Goal: Task Accomplishment & Management: Use online tool/utility

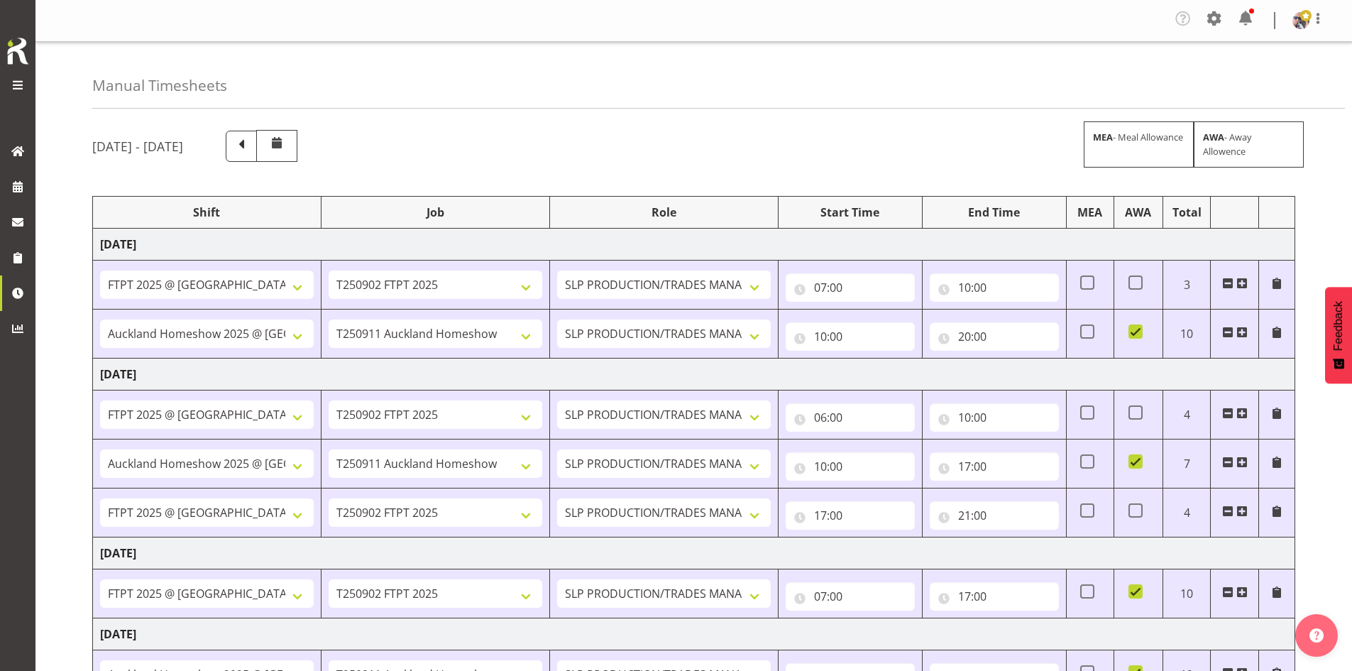
select select "66167"
select select "9154"
select select "73746"
select select "9869"
select select "66167"
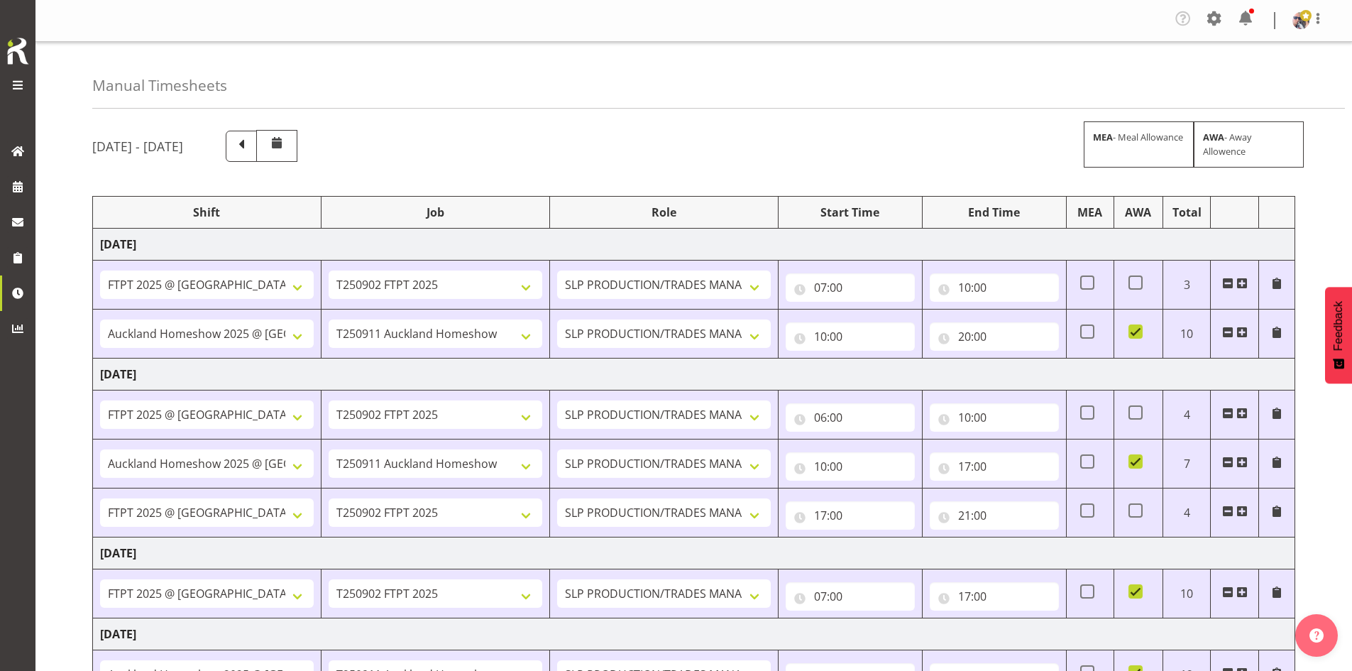
select select "9154"
select select "73746"
select select "9869"
select select "66167"
select select "9154"
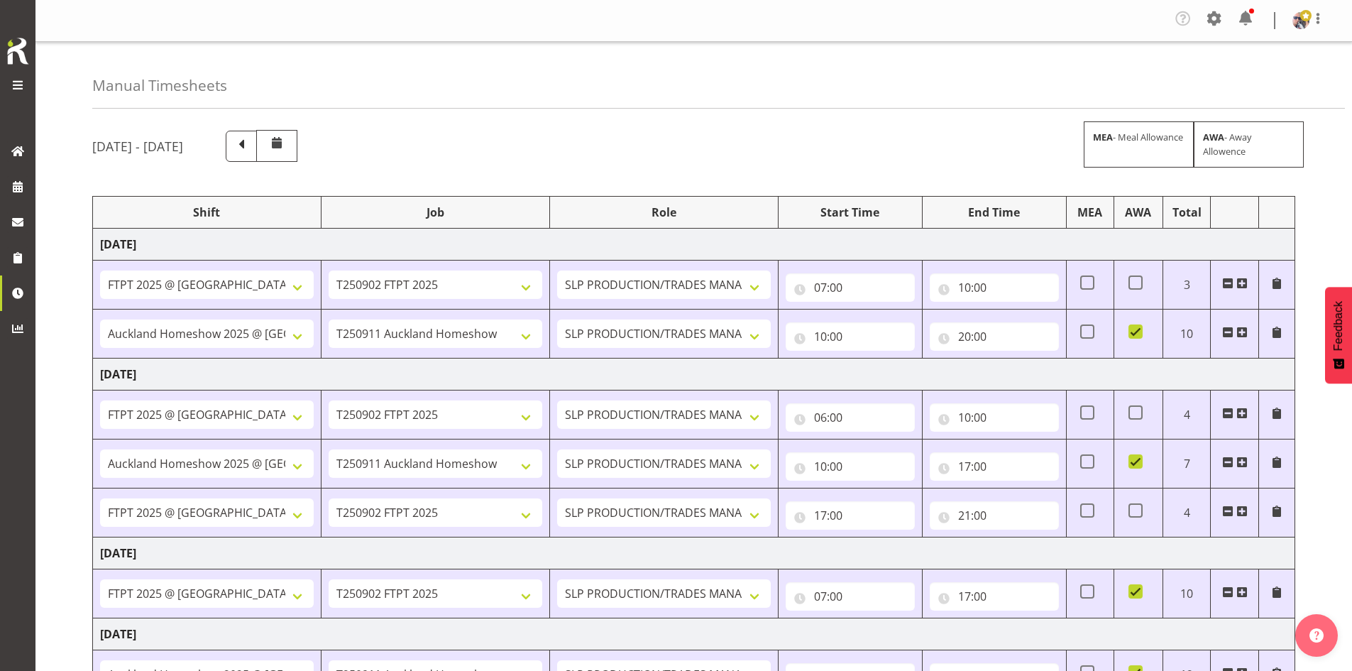
select select "66167"
select select "9154"
select select "73746"
select select "9869"
select select "73746"
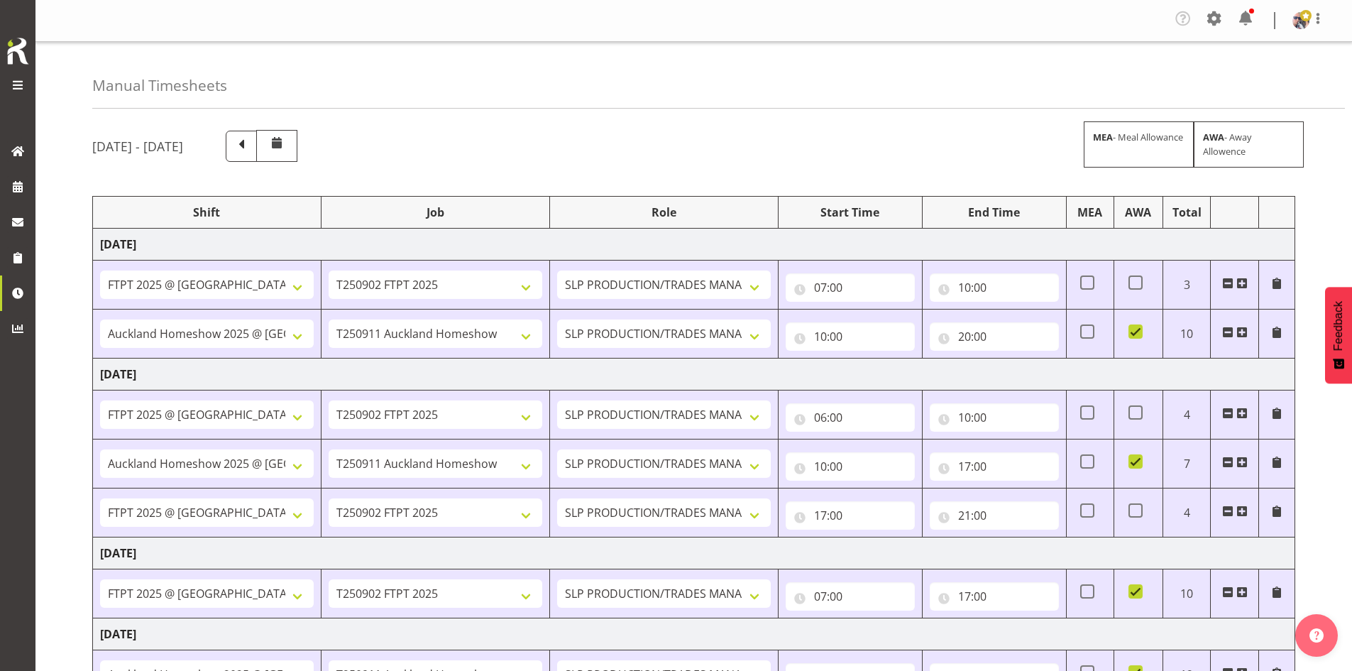
select select "9869"
select select "73746"
select select "9869"
select select "73746"
select select "9869"
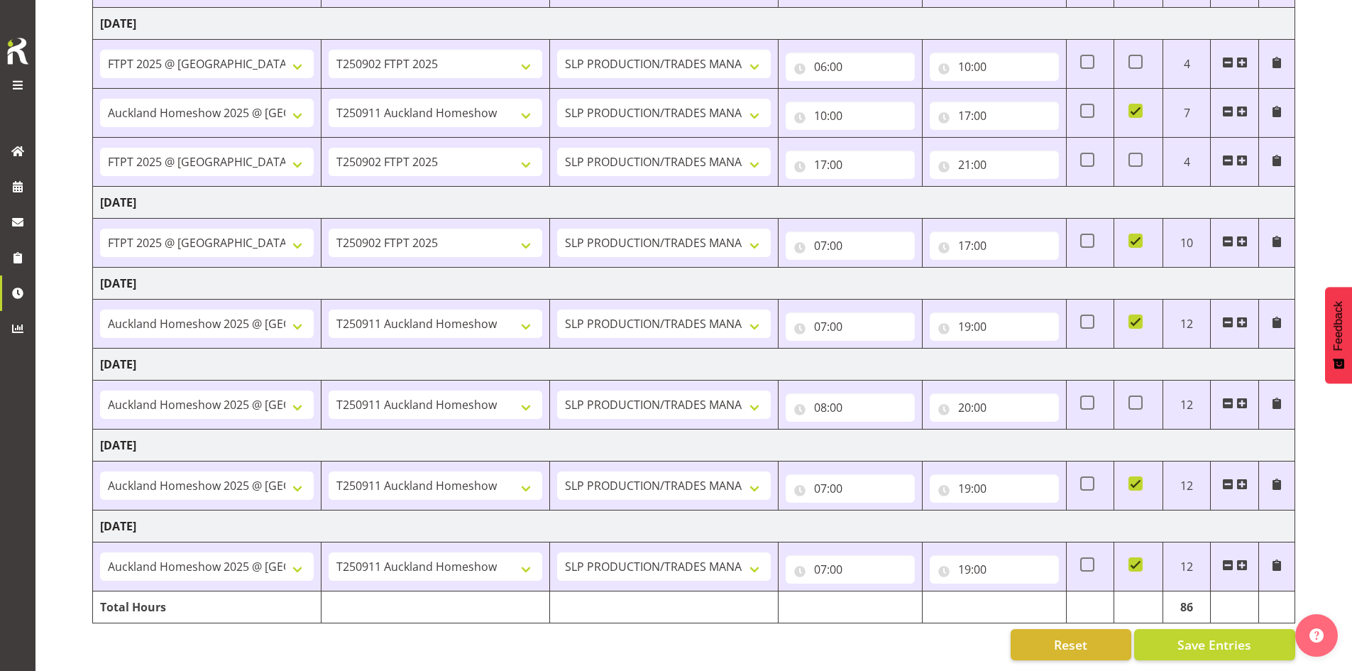
scroll to position [361, 0]
click at [21, 155] on span at bounding box center [17, 150] width 21 height 21
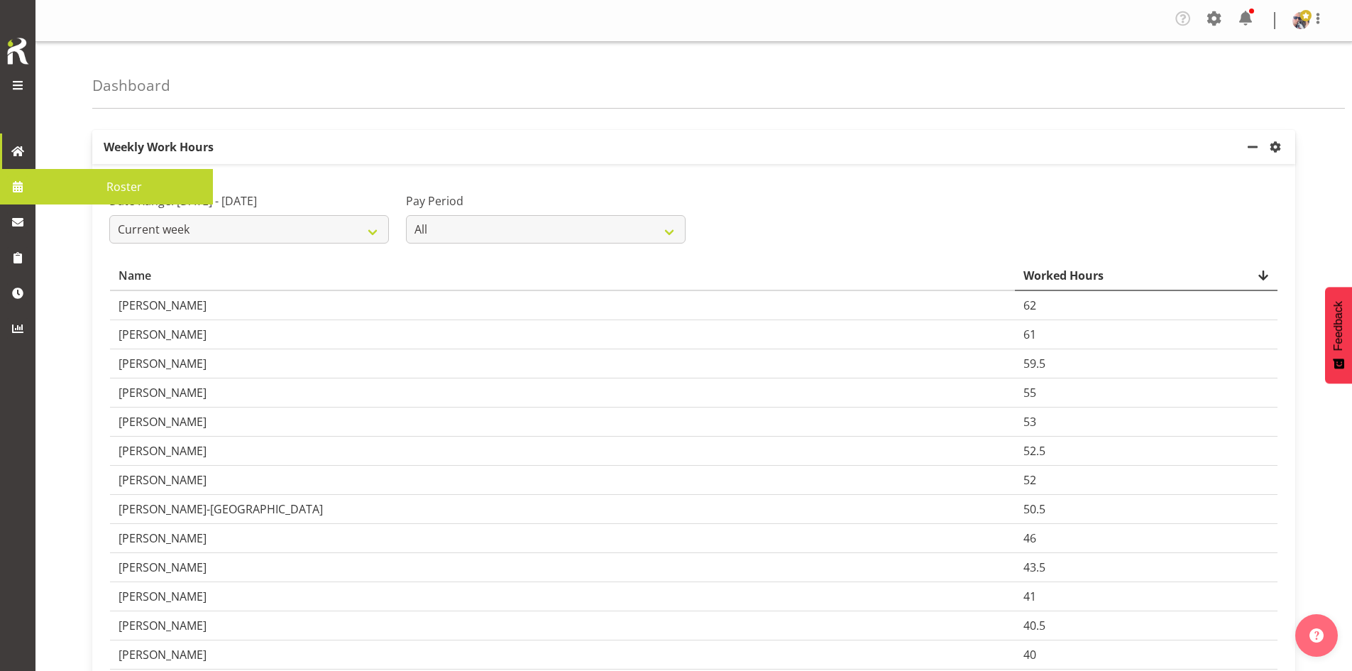
click at [18, 177] on span at bounding box center [17, 186] width 21 height 21
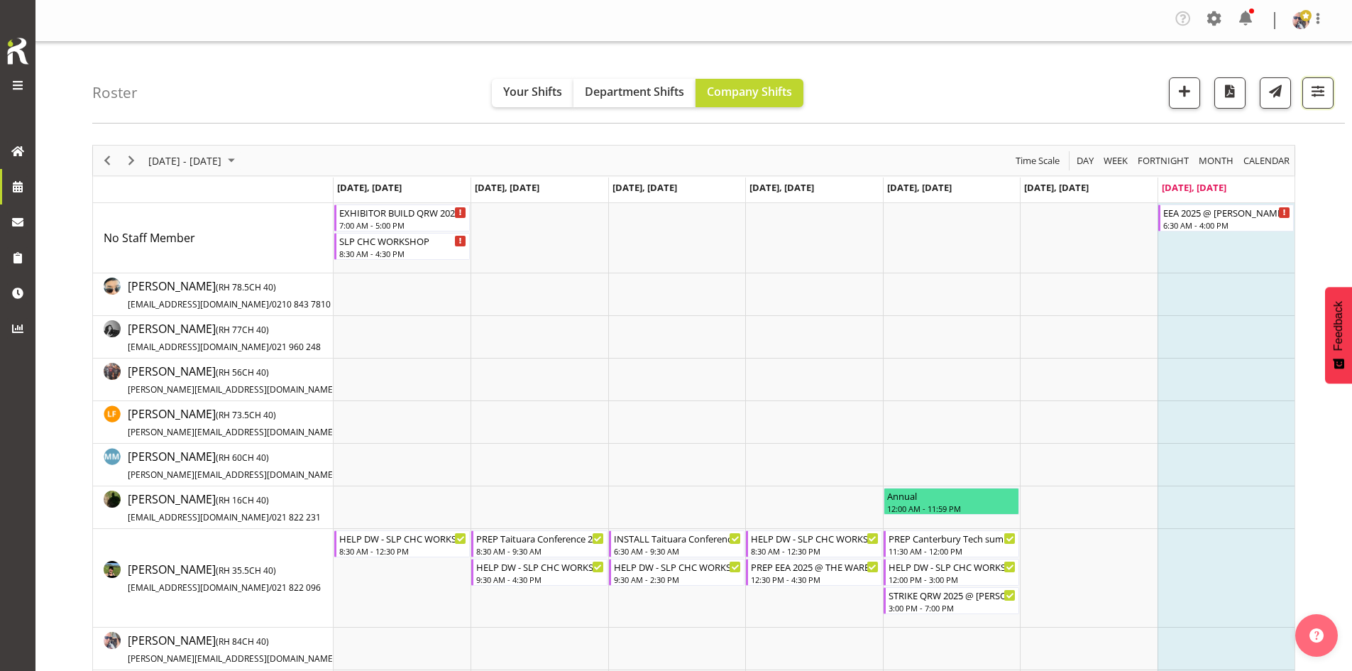
click at [1325, 96] on span "button" at bounding box center [1317, 91] width 18 height 18
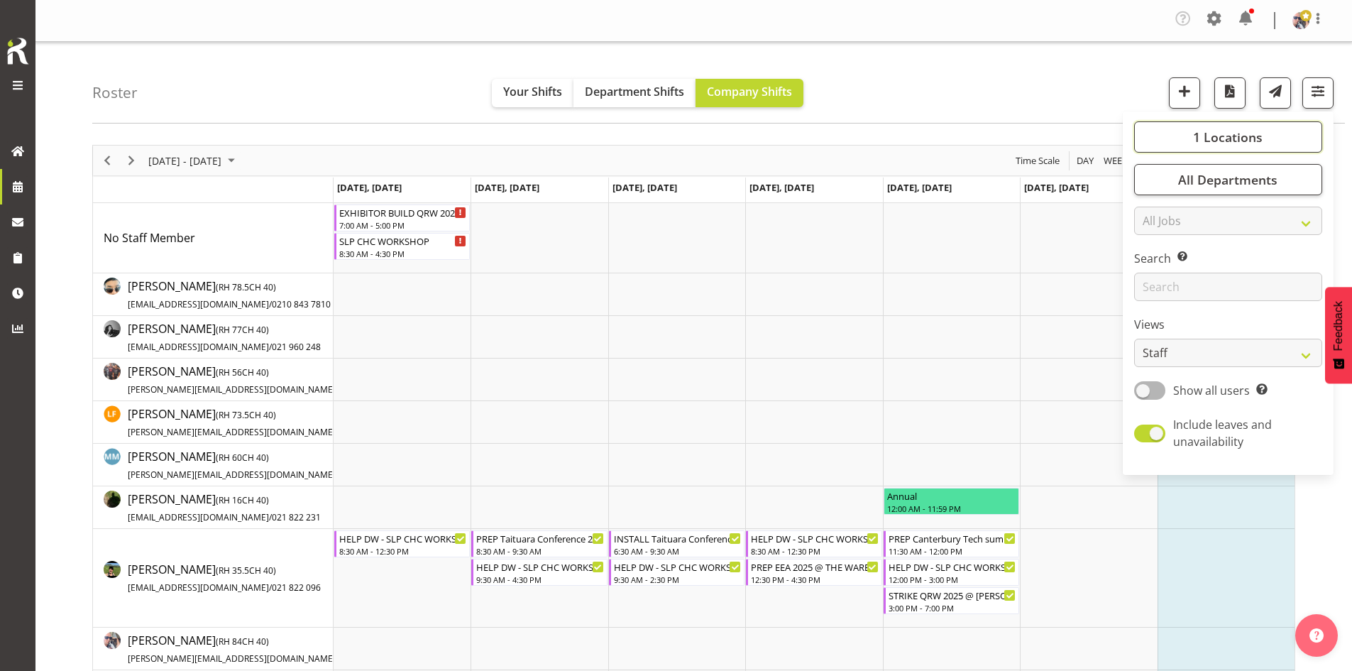
click at [1237, 143] on span "1 Locations" at bounding box center [1228, 136] width 70 height 17
click at [1171, 247] on span "SLP" at bounding box center [1168, 251] width 22 height 11
click at [1154, 248] on input "SLP" at bounding box center [1149, 252] width 9 height 9
checkbox input "true"
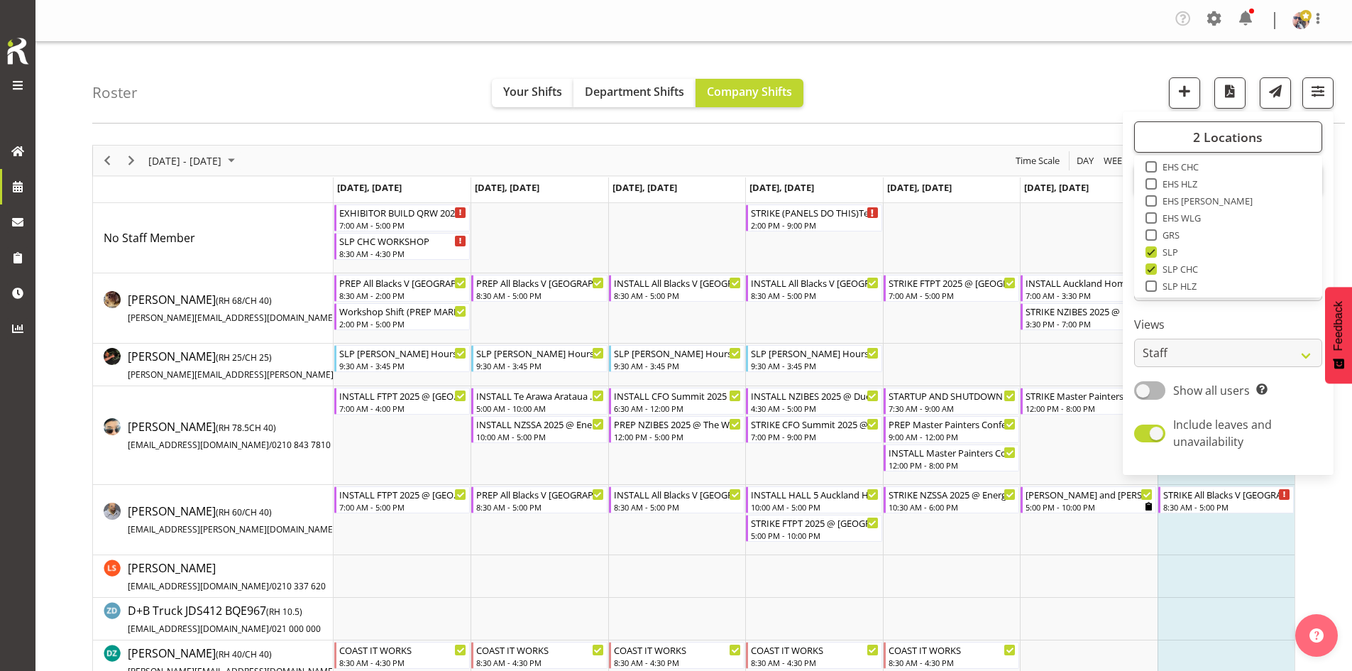
click at [946, 102] on div "Roster Your Shifts Department Shifts Company Shifts 2 Locations Clear CARLTON E…" at bounding box center [718, 83] width 1252 height 82
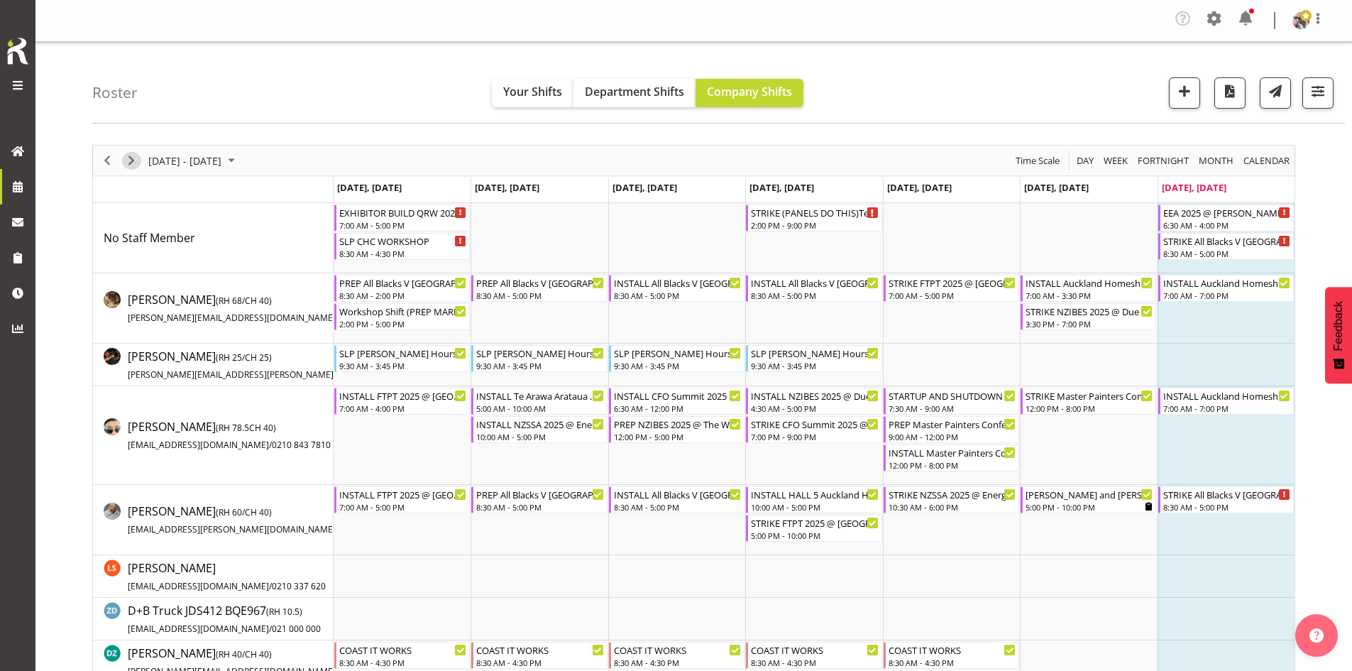
click at [128, 166] on span "Next" at bounding box center [131, 161] width 17 height 18
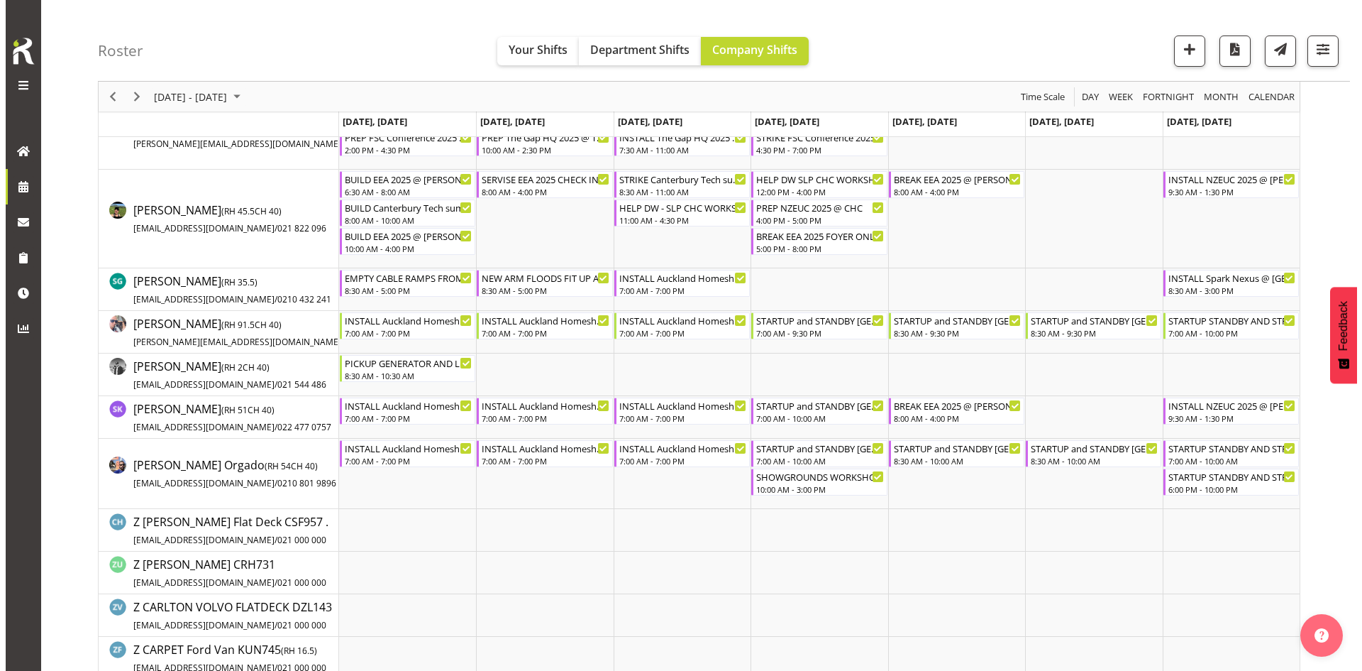
scroll to position [1490, 0]
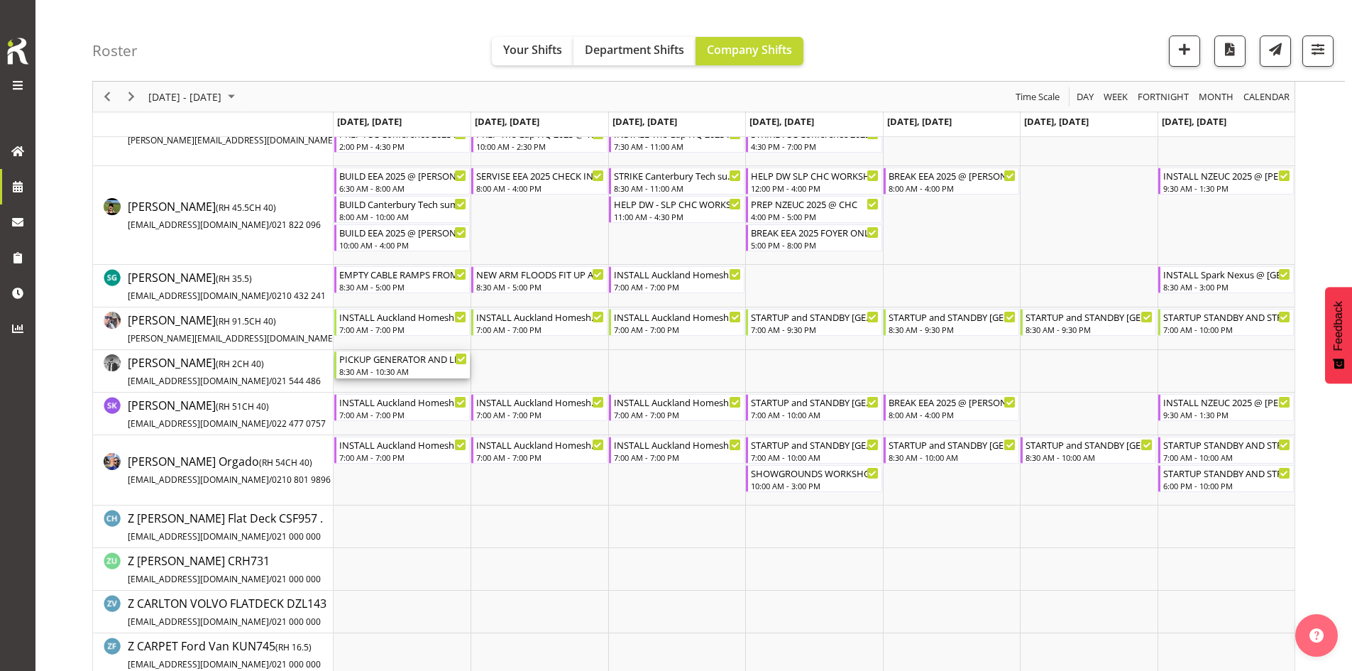
click at [420, 356] on div "PICKUP GENERATOR AND LIGHT TOWER AND DELIVER TO SHAUN AT SHOWGROUNDS" at bounding box center [403, 358] width 128 height 14
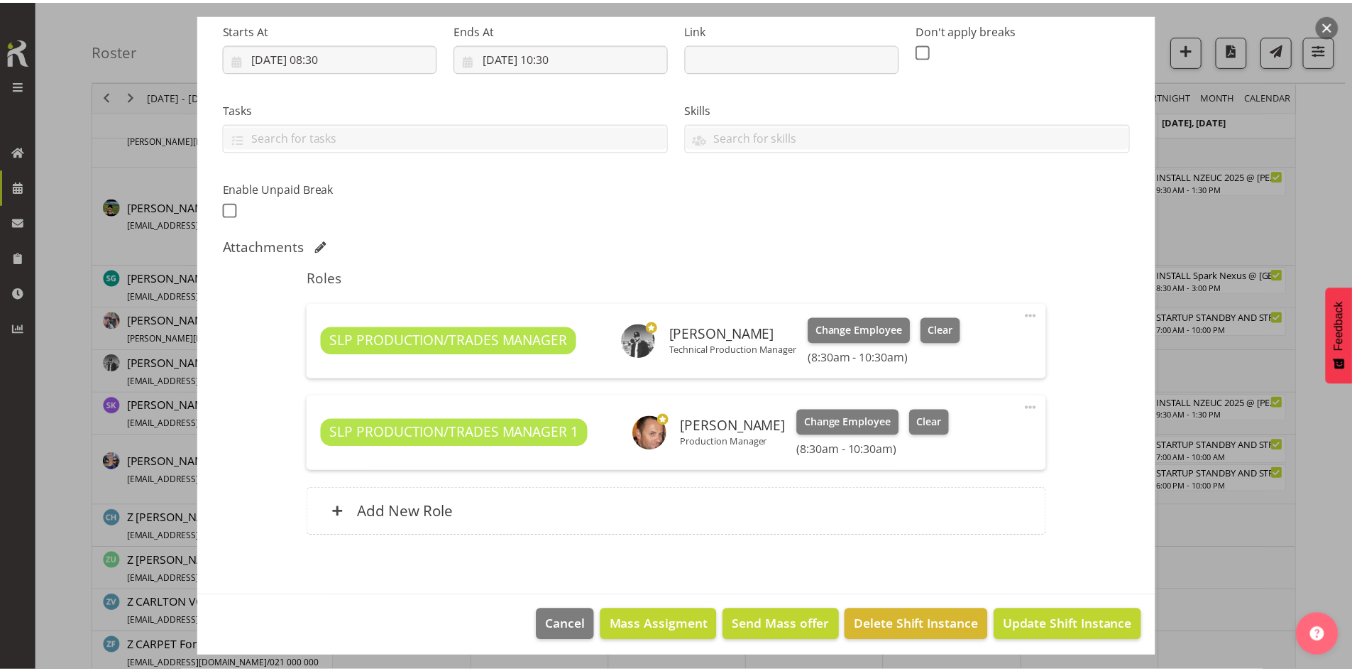
scroll to position [233, 0]
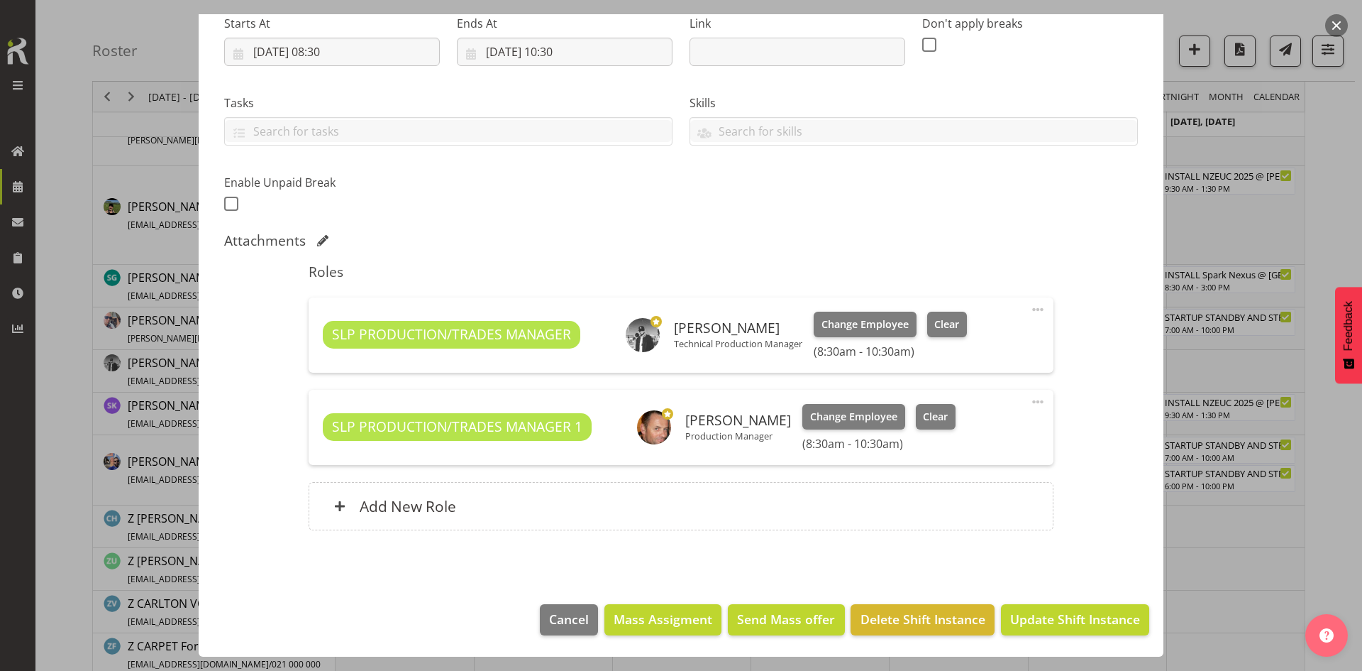
click at [1338, 29] on button "button" at bounding box center [1336, 25] width 23 height 23
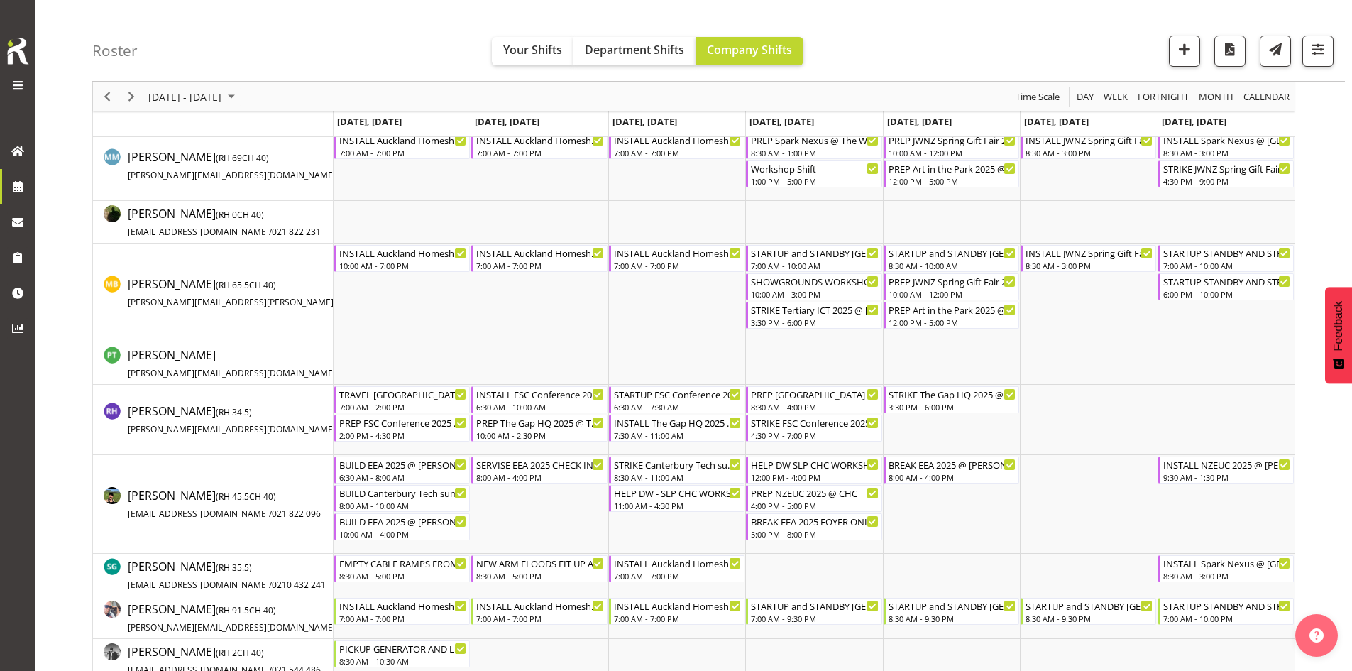
scroll to position [639, 0]
